Goal: Information Seeking & Learning: Learn about a topic

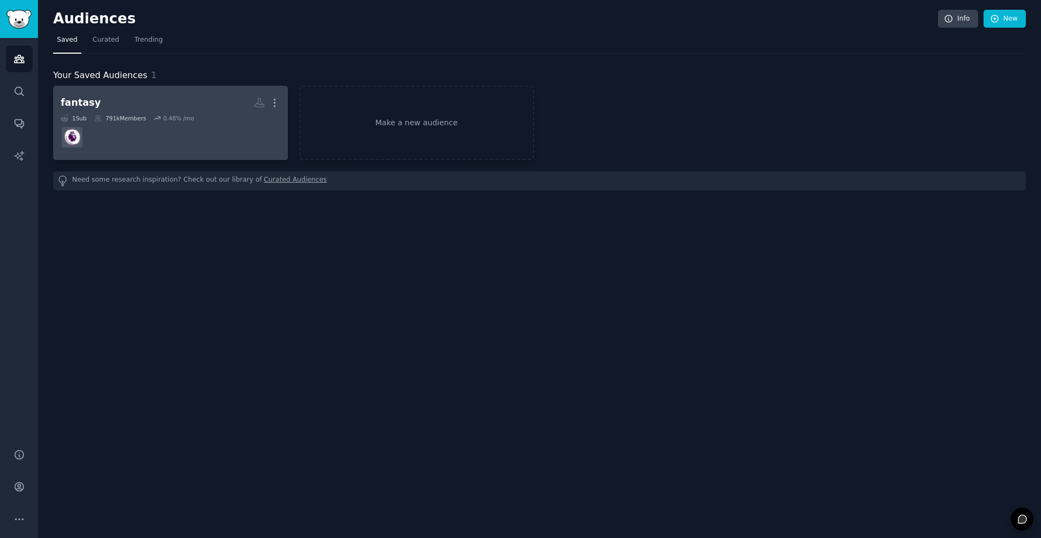
click at [115, 137] on dd at bounding box center [171, 137] width 220 height 30
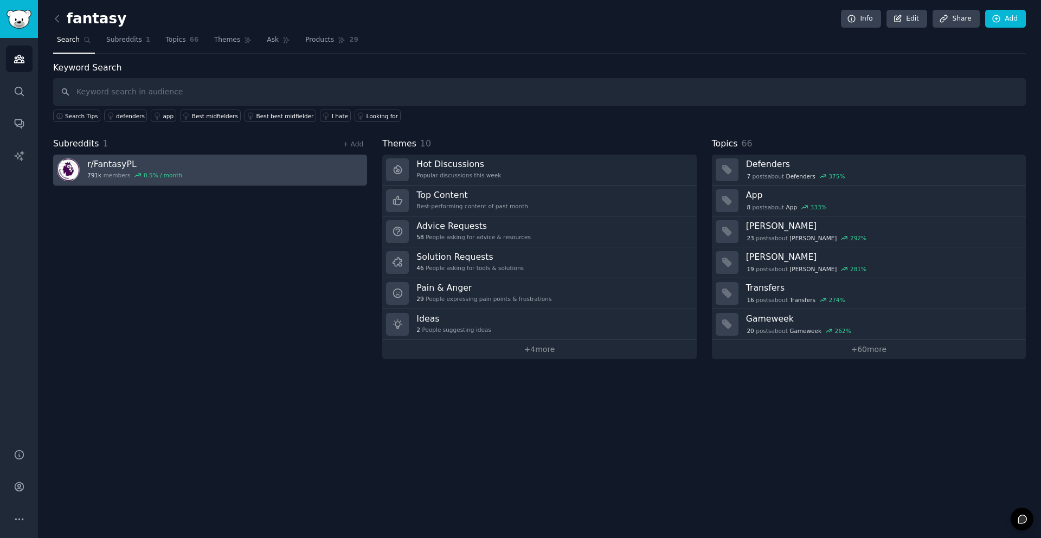
click at [152, 160] on h3 "r/ FantasyPL" at bounding box center [134, 163] width 95 height 11
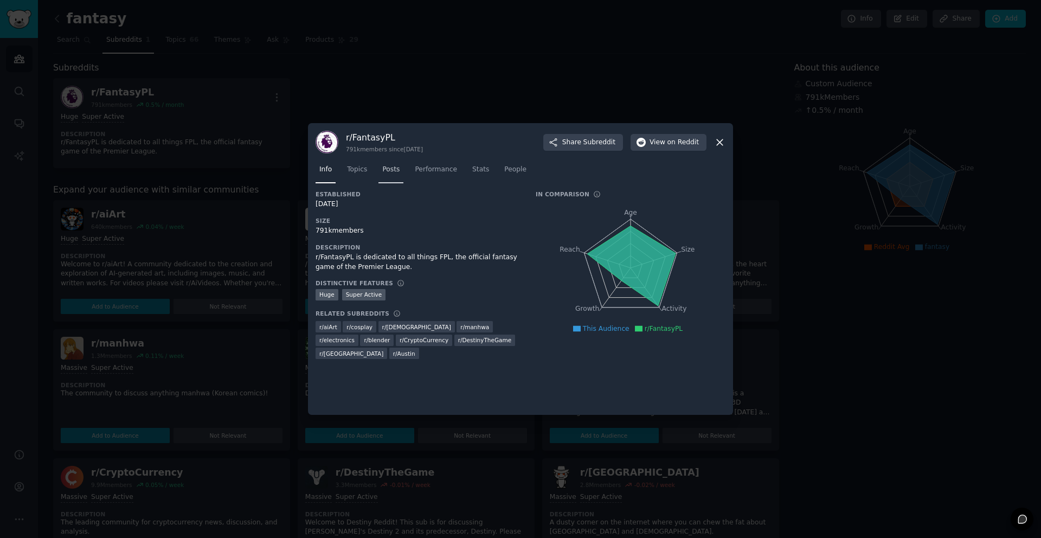
click at [390, 173] on span "Posts" at bounding box center [390, 170] width 17 height 10
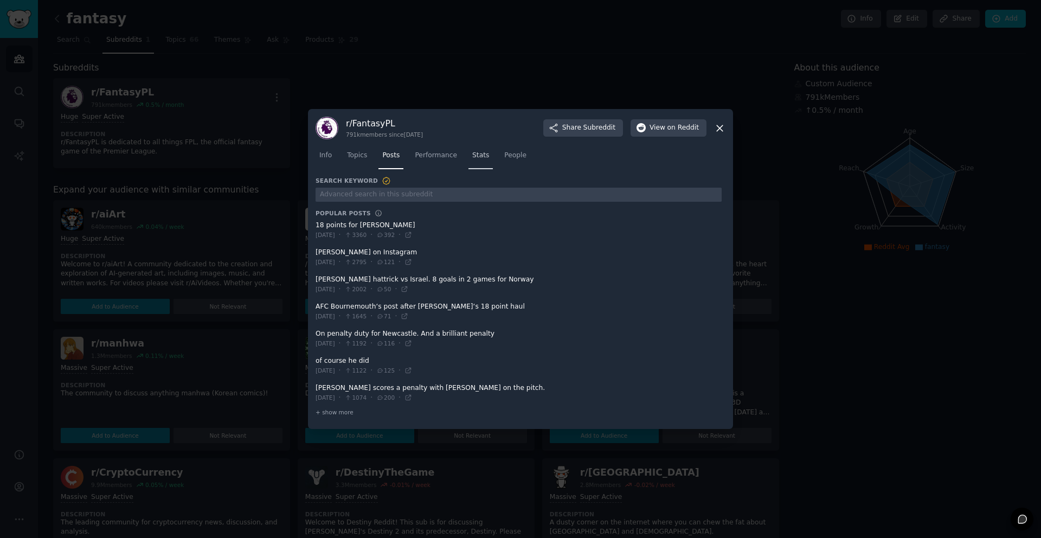
click at [488, 156] on span "Stats" at bounding box center [480, 156] width 17 height 10
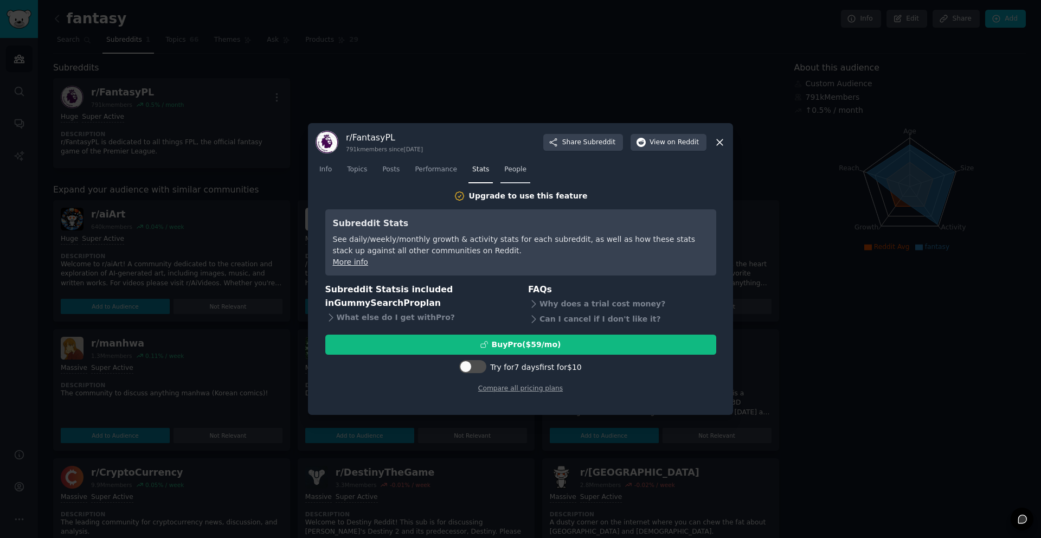
click at [510, 171] on span "People" at bounding box center [515, 170] width 22 height 10
click at [441, 177] on link "Performance" at bounding box center [436, 172] width 50 height 22
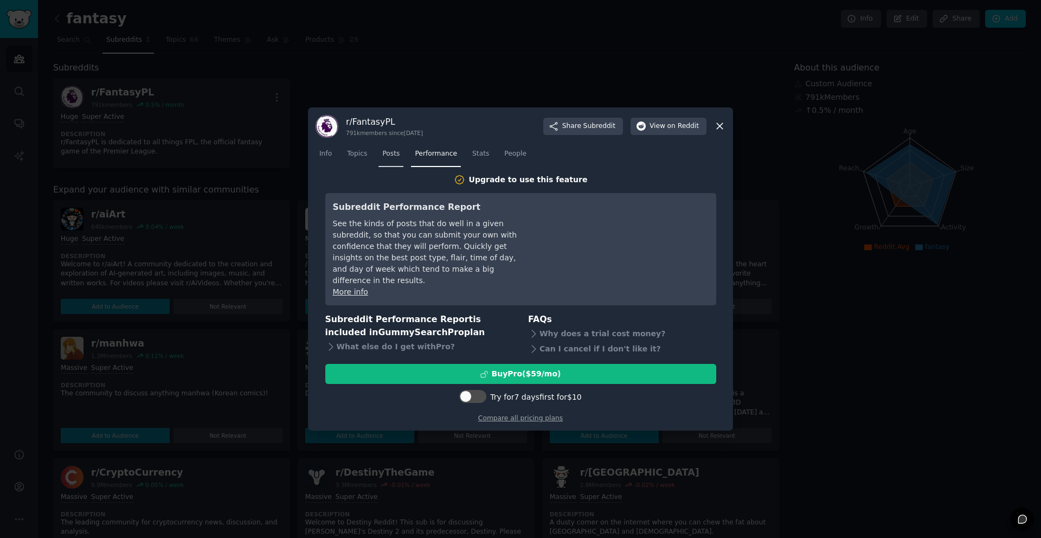
click at [396, 159] on span "Posts" at bounding box center [390, 154] width 17 height 10
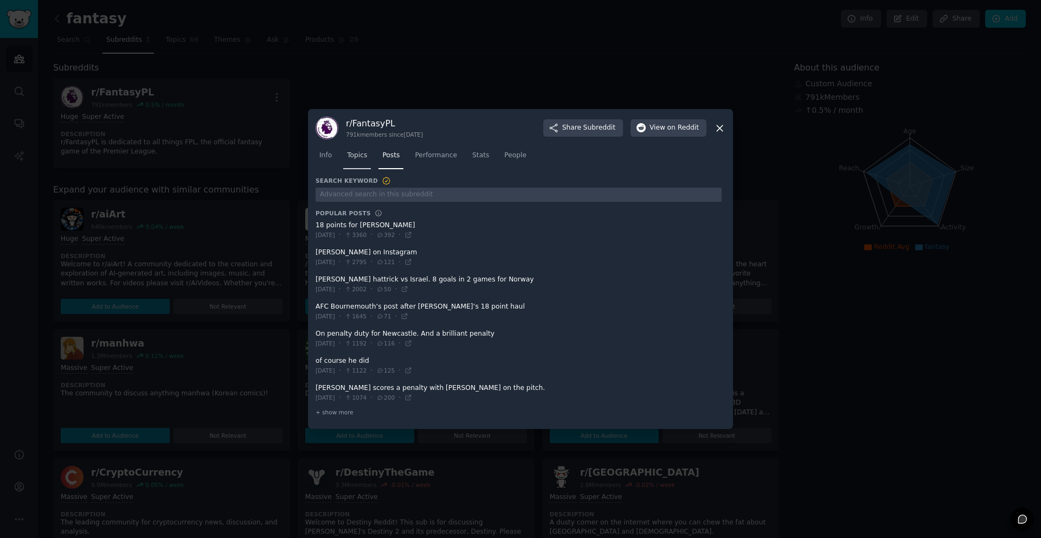
click at [365, 162] on link "Topics" at bounding box center [357, 158] width 28 height 22
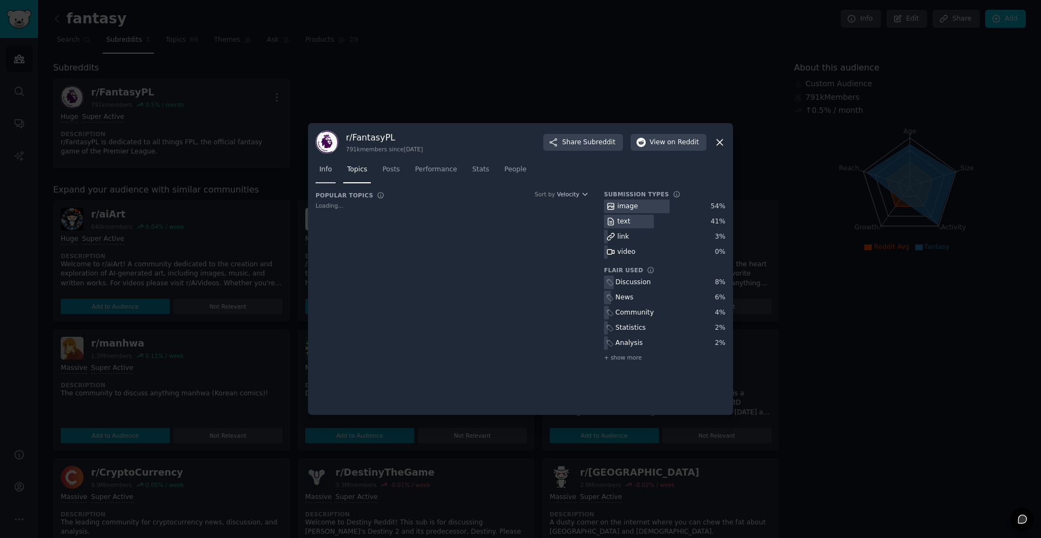
click at [331, 170] on link "Info" at bounding box center [325, 172] width 20 height 22
